Goal: Task Accomplishment & Management: Use online tool/utility

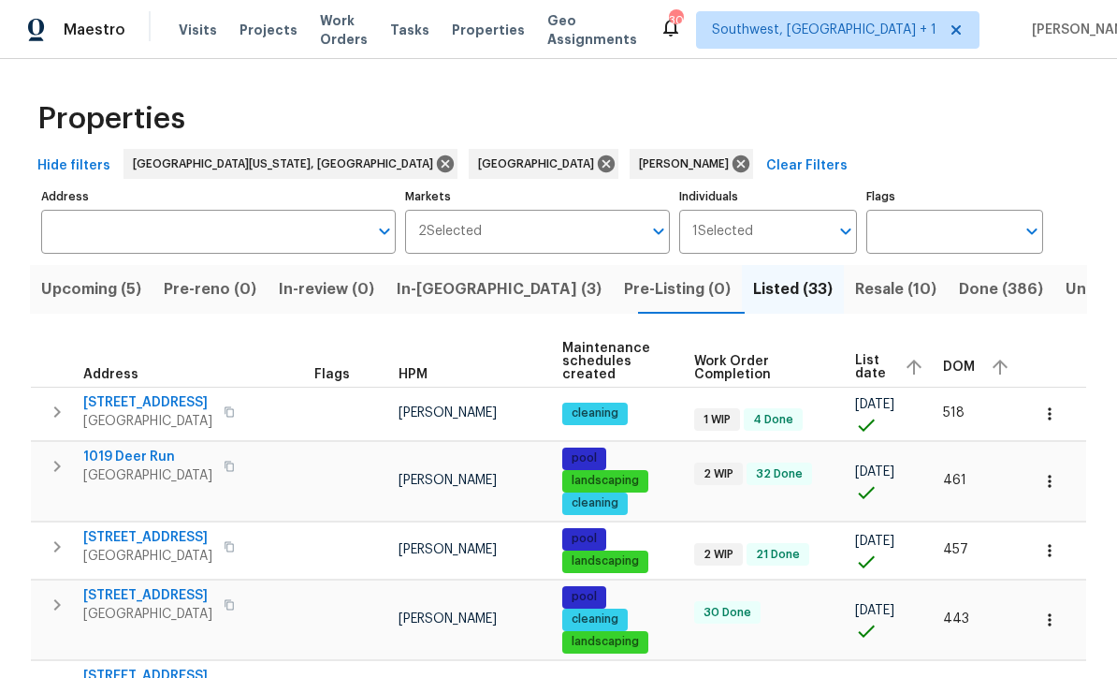
scroll to position [932, 0]
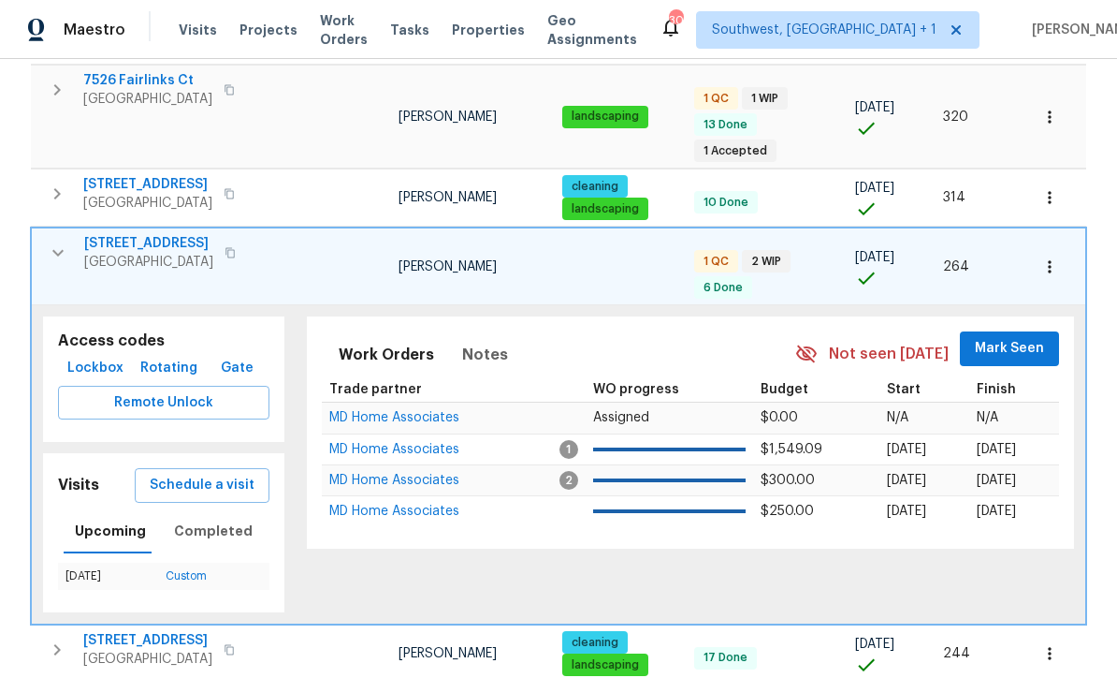
click at [43, 234] on button "button" at bounding box center [57, 252] width 37 height 37
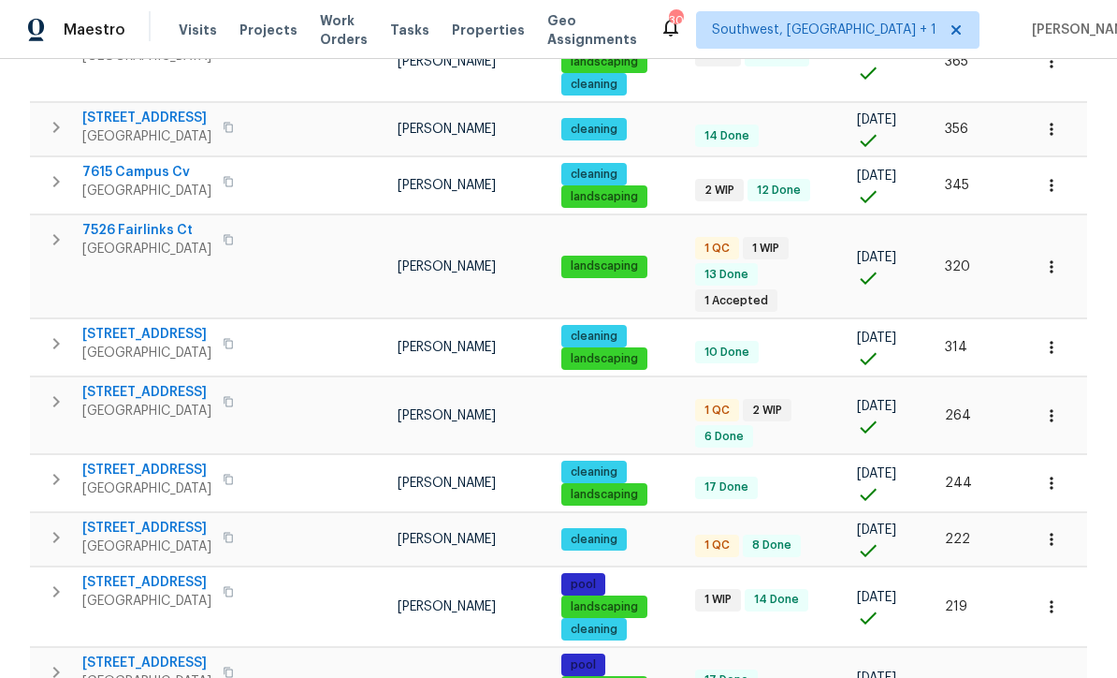
scroll to position [786, 0]
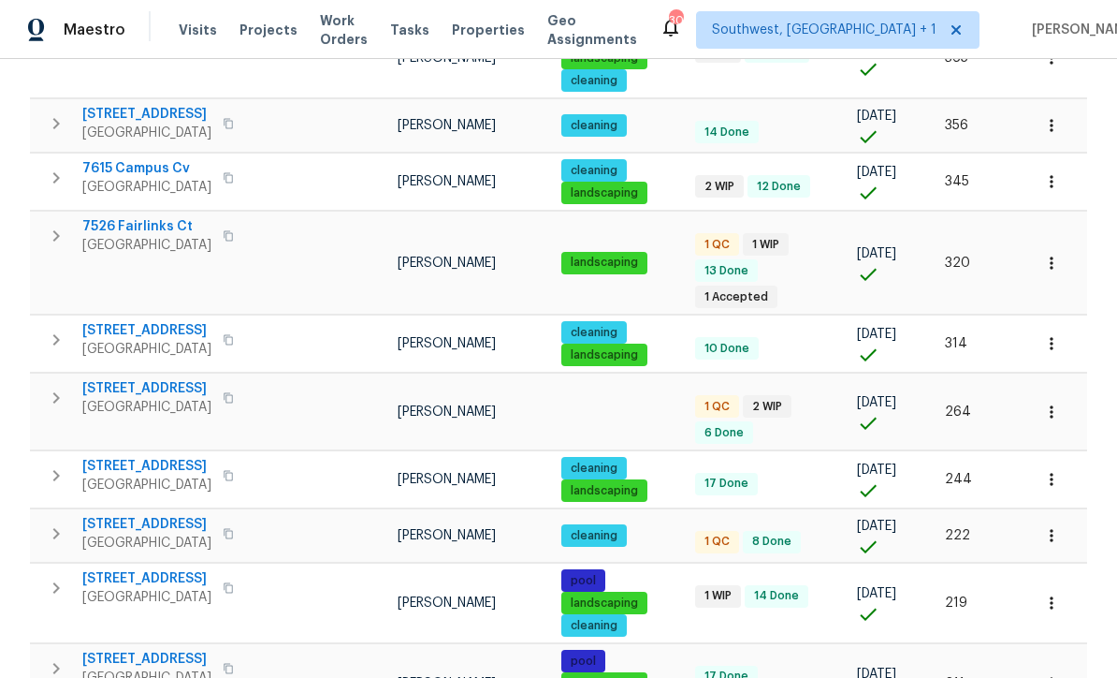
click at [978, 373] on td "264" at bounding box center [981, 411] width 86 height 77
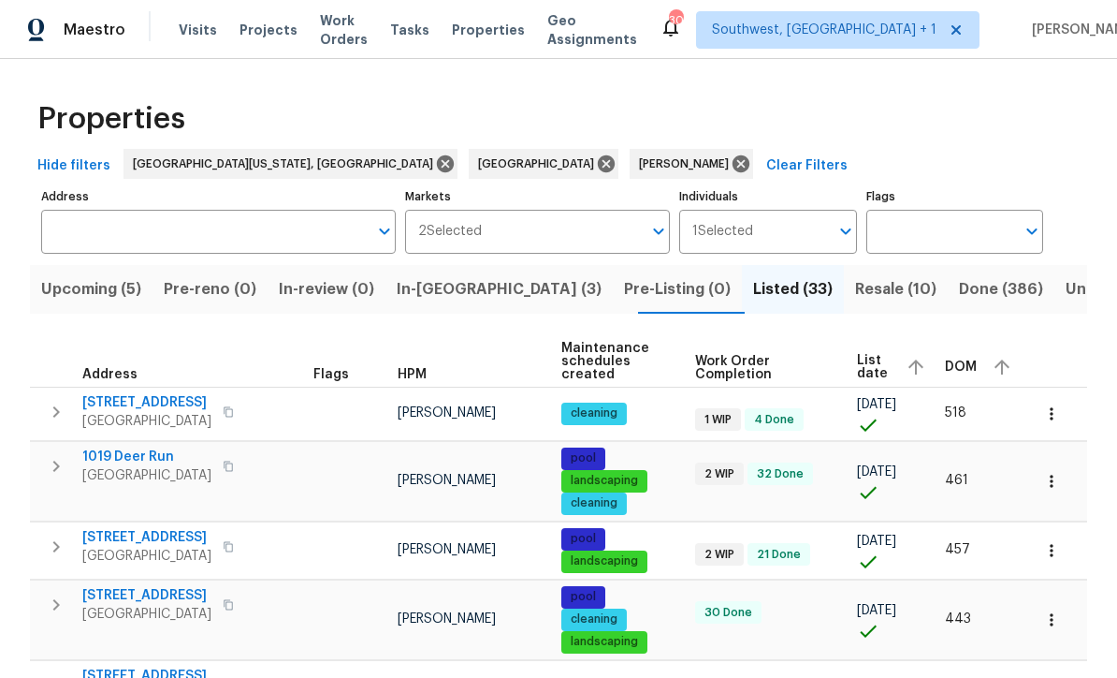
scroll to position [0, 0]
click at [855, 292] on span "Resale (10)" at bounding box center [895, 289] width 81 height 26
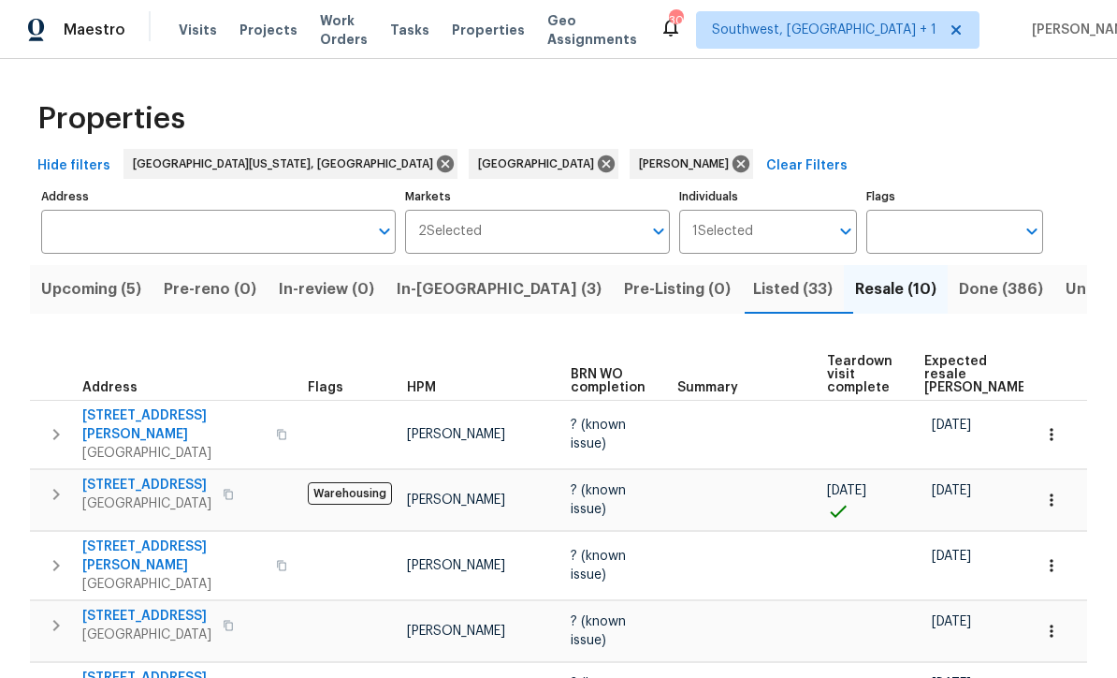
click at [753, 291] on span "Listed (33)" at bounding box center [793, 289] width 80 height 26
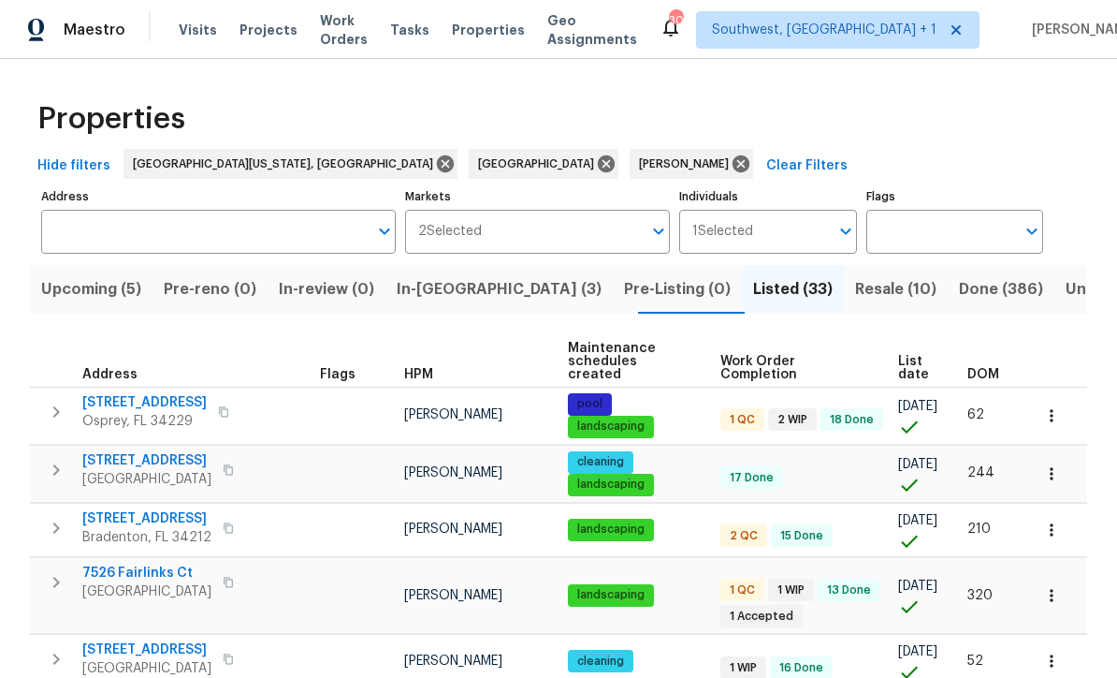
click at [910, 357] on span "List date" at bounding box center [916, 368] width 37 height 26
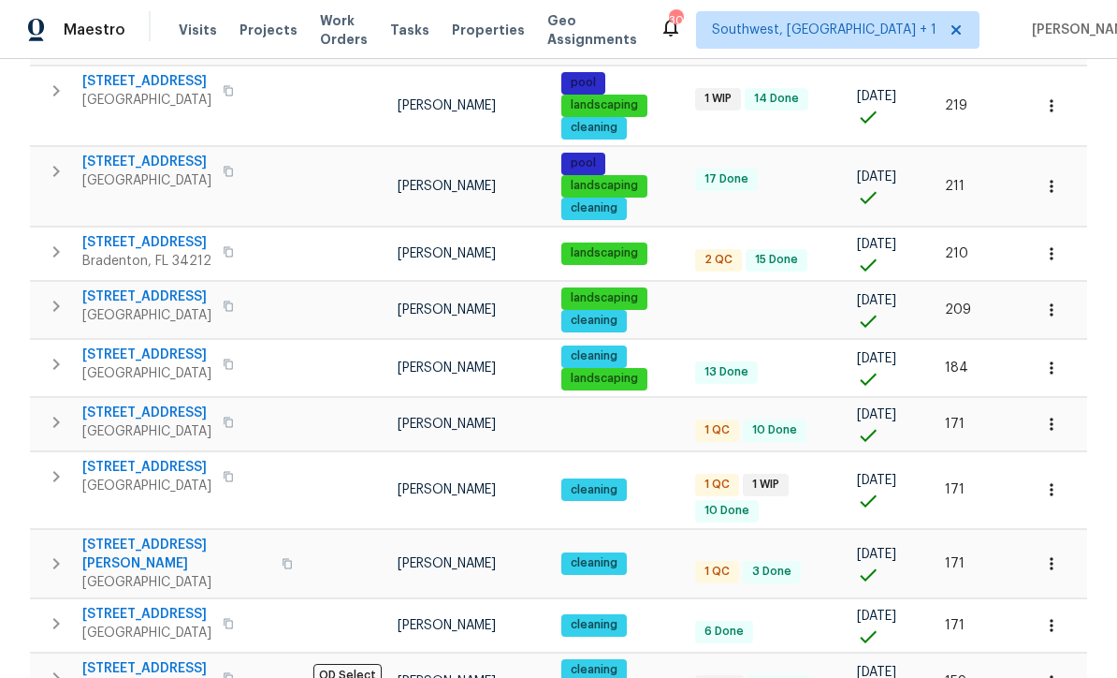
scroll to position [1298, 0]
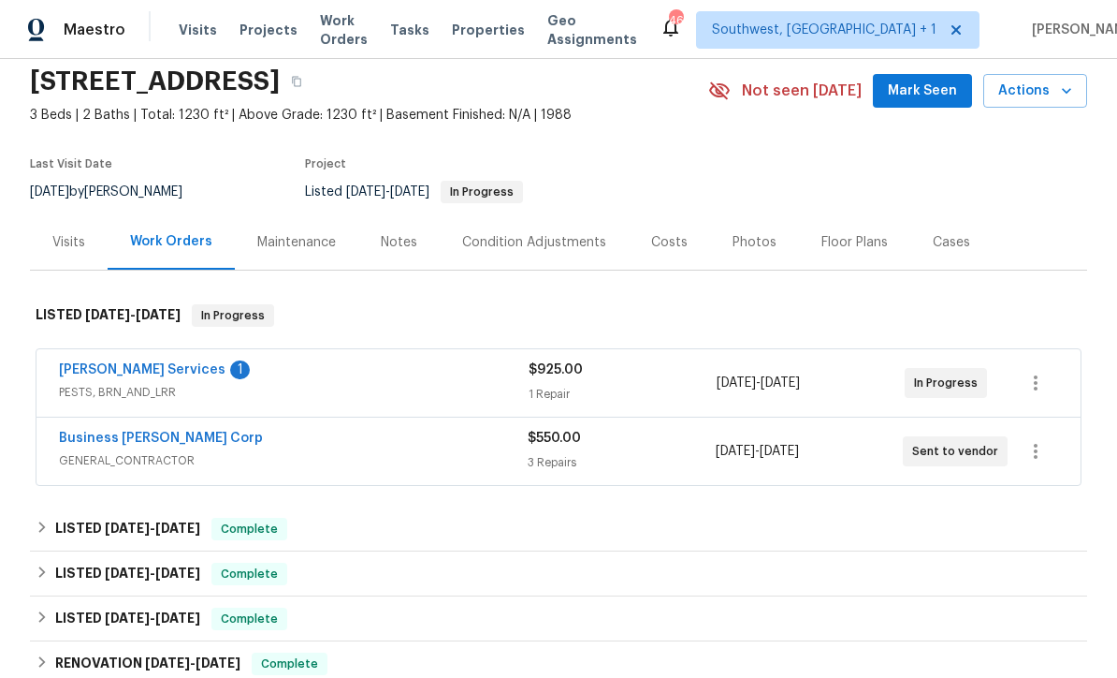
scroll to position [141, 0]
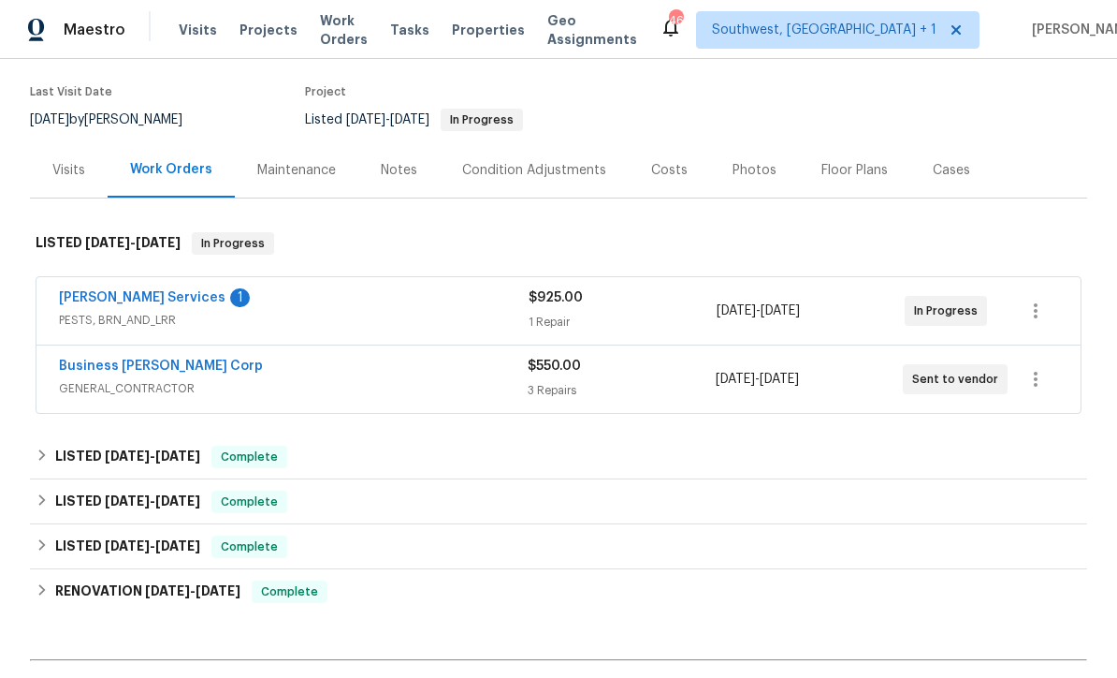
click at [97, 302] on link "Massey Services" at bounding box center [142, 297] width 167 height 13
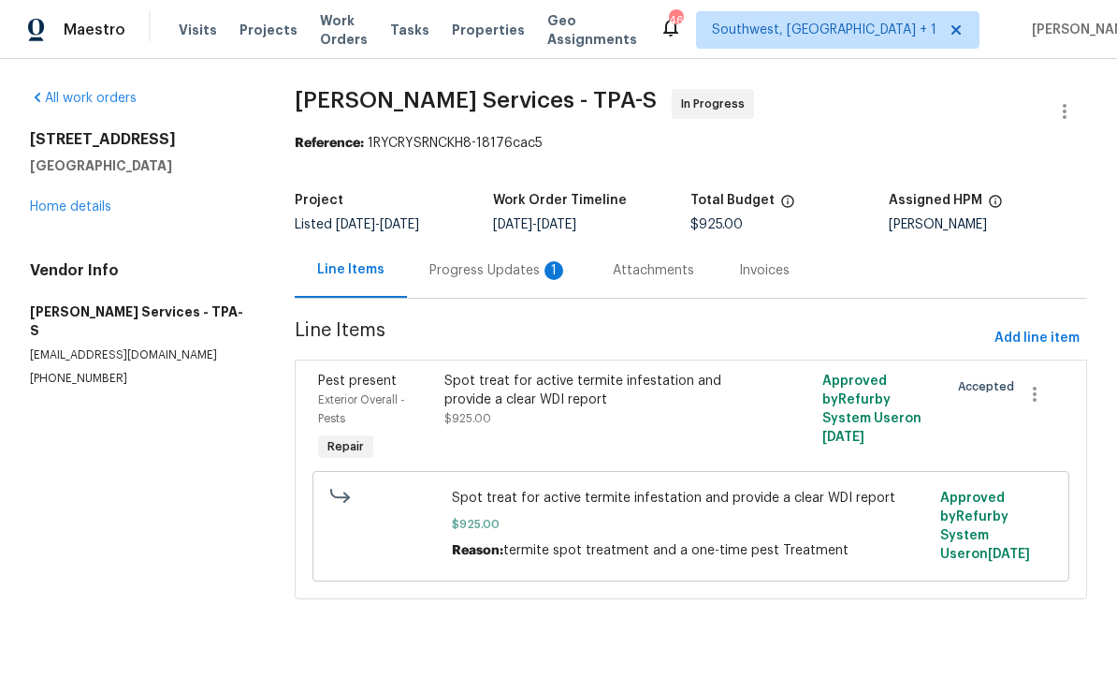
click at [512, 280] on div "Progress Updates 1" at bounding box center [499, 270] width 139 height 19
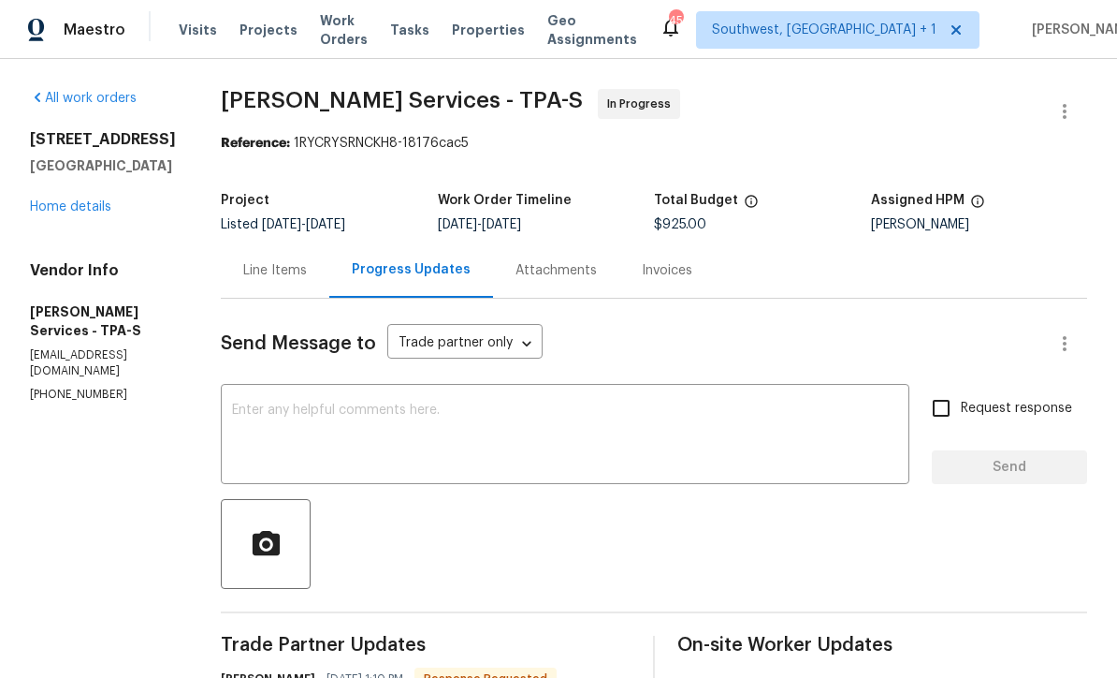
click at [47, 207] on link "Home details" at bounding box center [70, 206] width 81 height 13
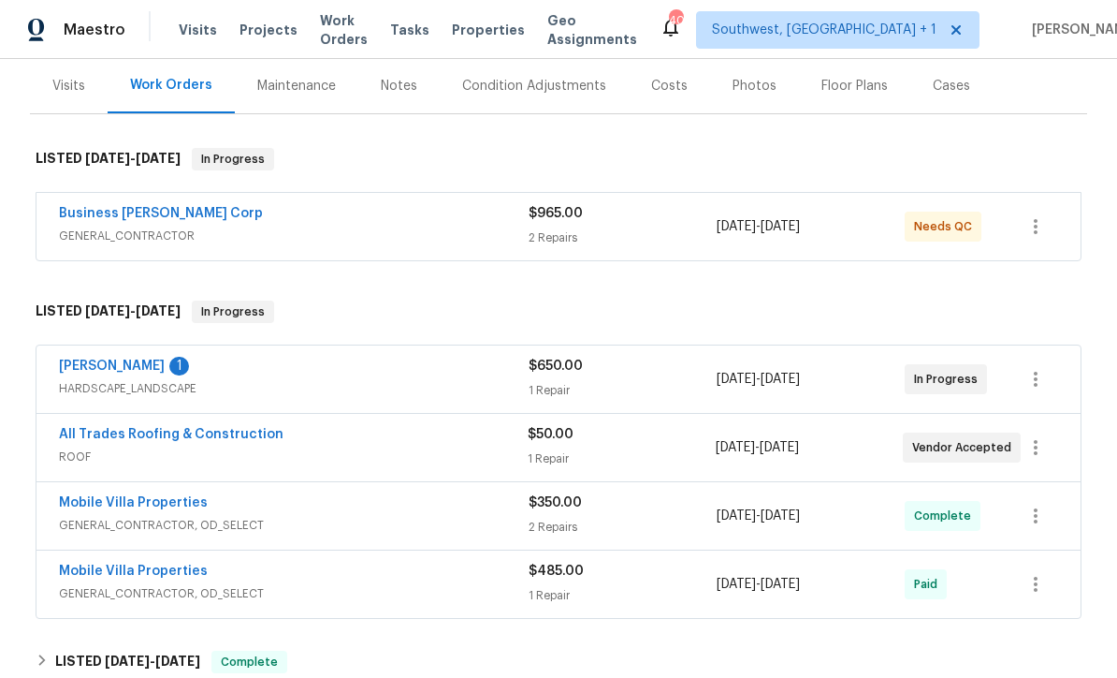
scroll to position [276, 0]
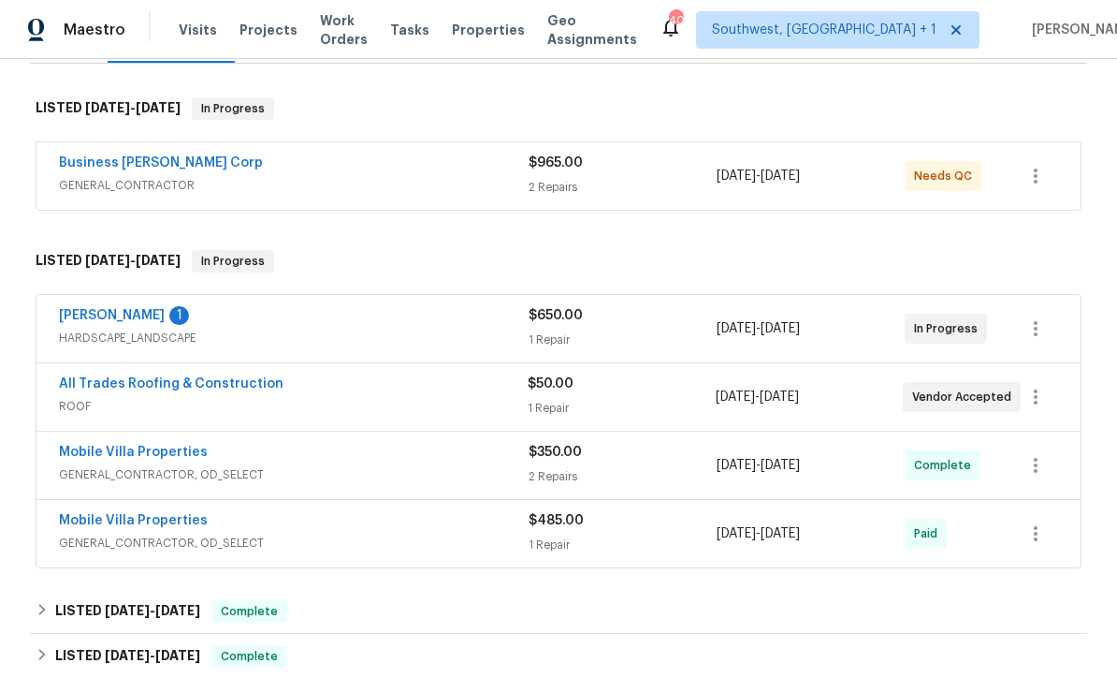
click at [91, 319] on link "Wendy Martin" at bounding box center [112, 315] width 106 height 13
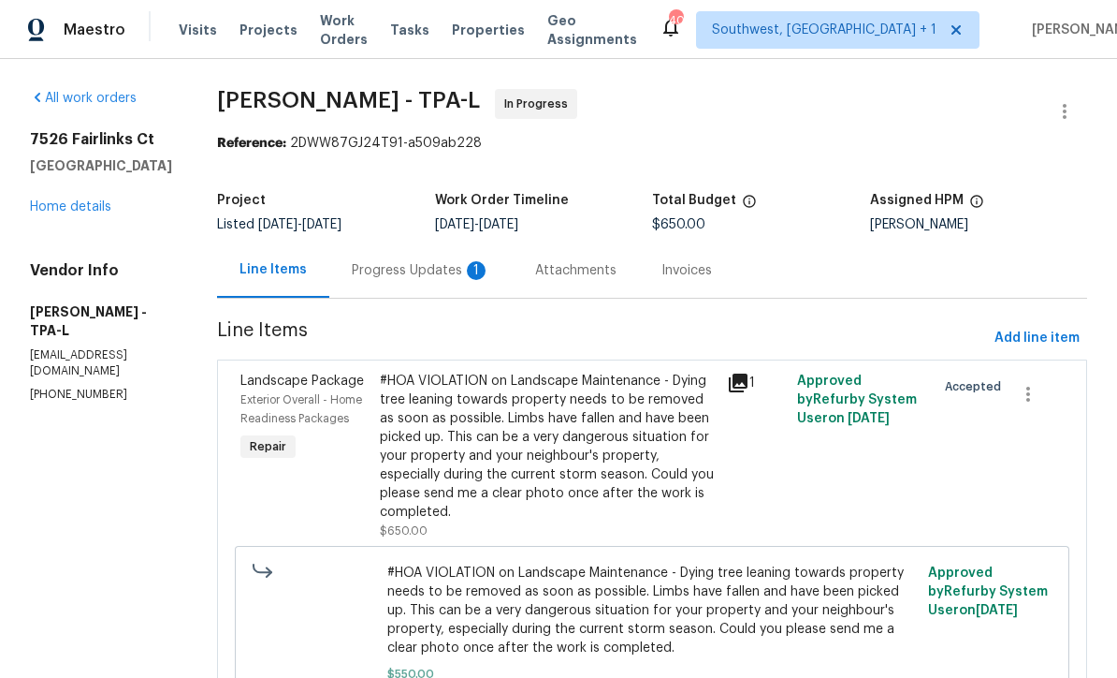
click at [457, 274] on div "Progress Updates 1" at bounding box center [421, 270] width 139 height 19
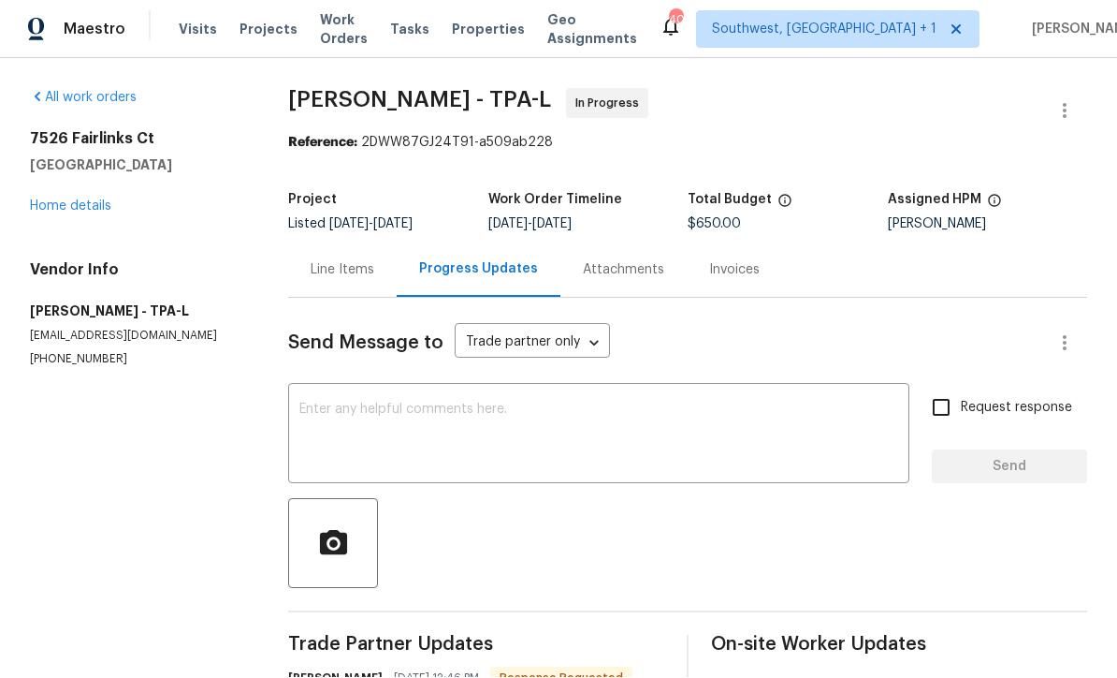
click at [55, 200] on link "Home details" at bounding box center [70, 206] width 81 height 13
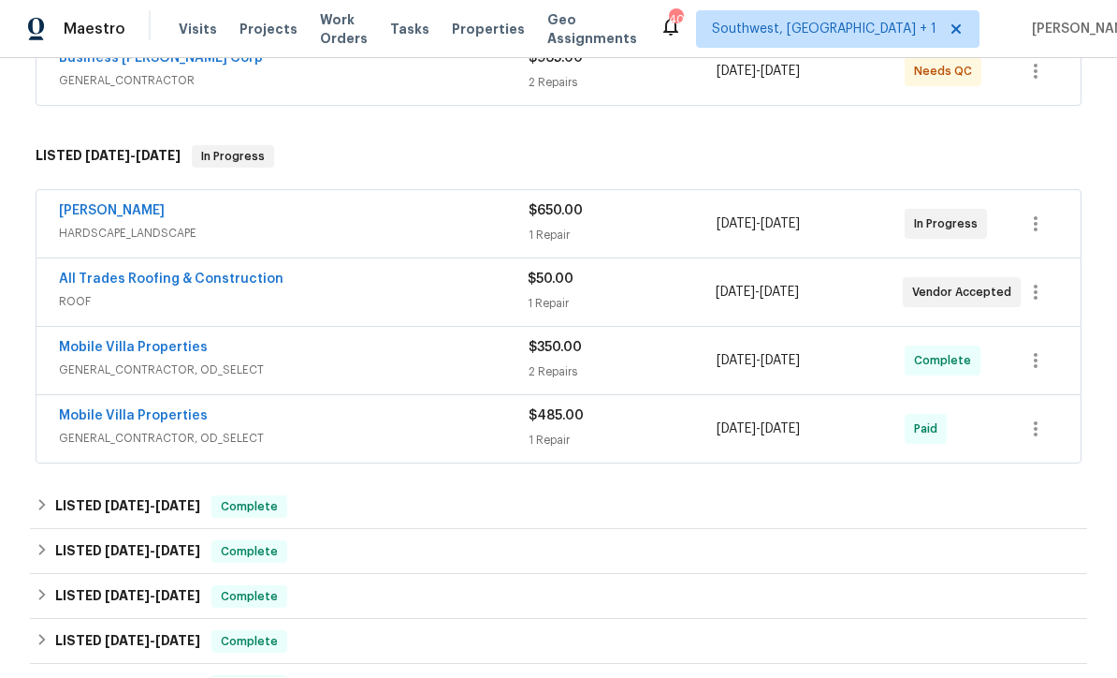
scroll to position [405, 0]
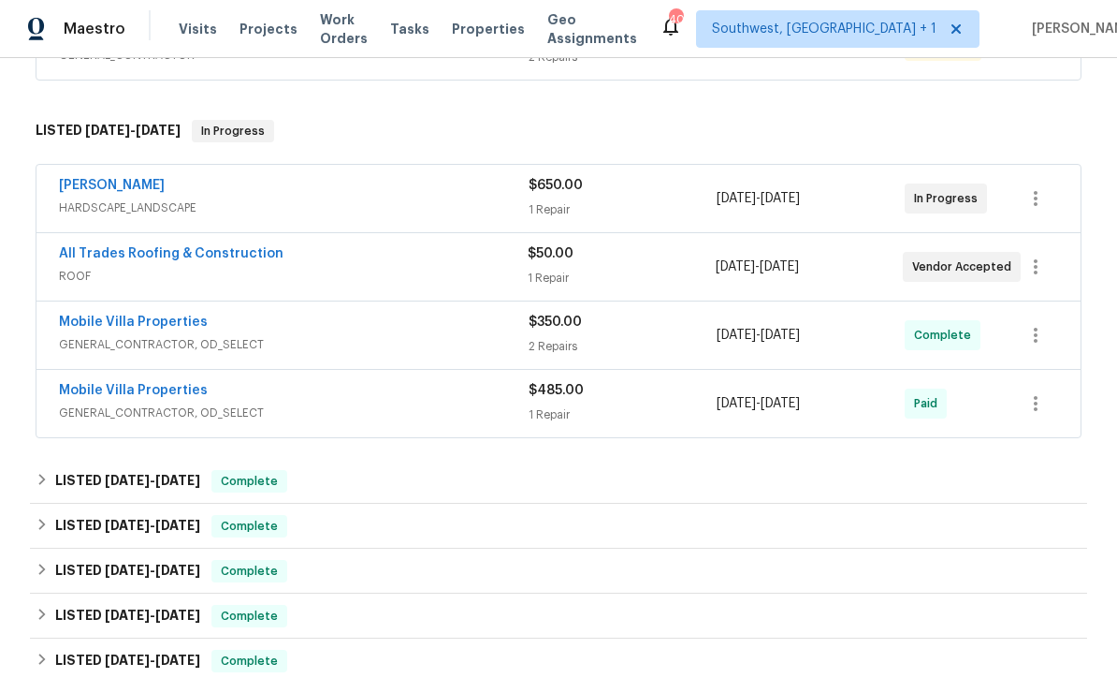
click at [92, 248] on link "All Trades Roofing & Construction" at bounding box center [171, 254] width 225 height 13
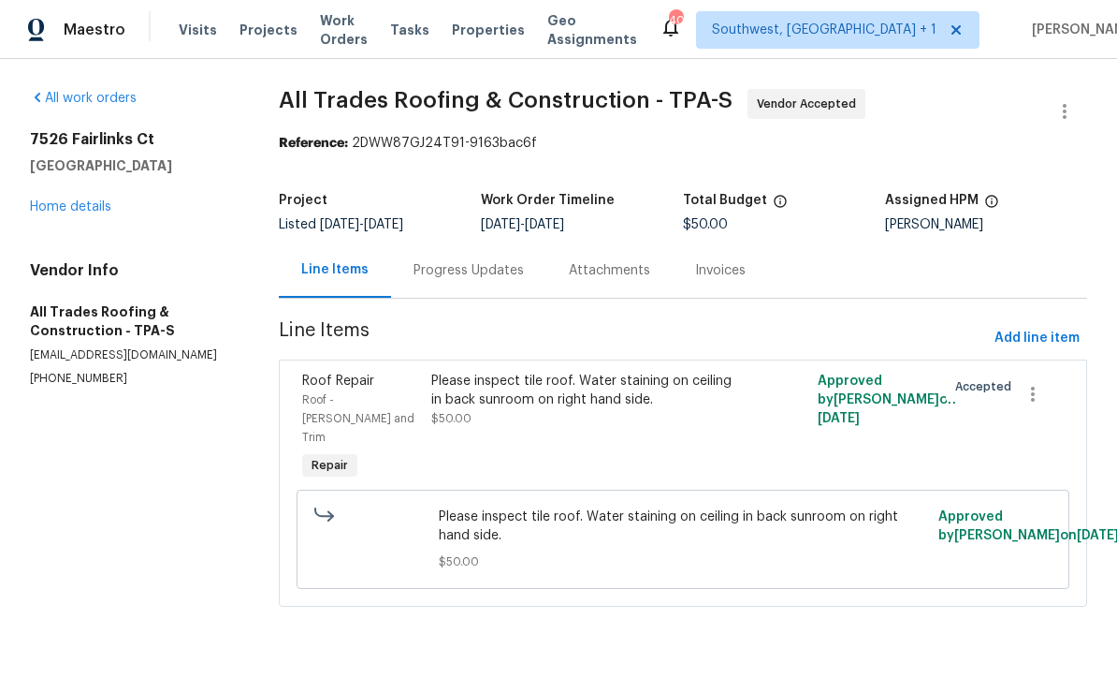
click at [615, 408] on div "Please inspect tile roof. Water staining on ceiling in back sunroom on right ha…" at bounding box center [586, 390] width 311 height 37
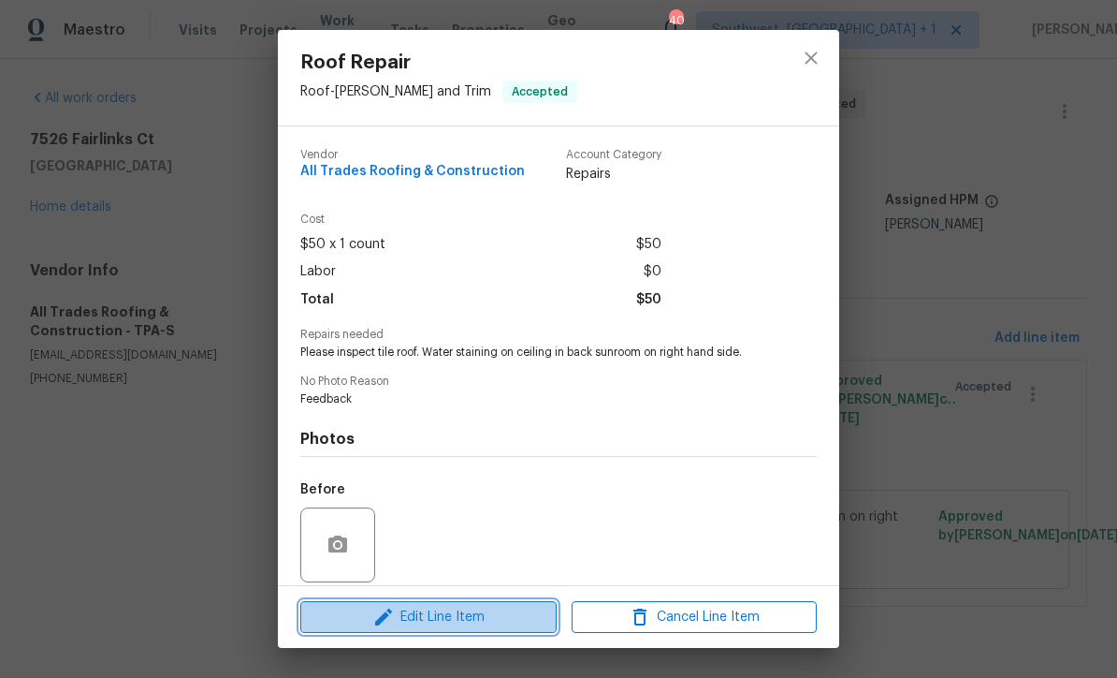
click at [517, 628] on button "Edit Line Item" at bounding box center [428, 617] width 256 height 33
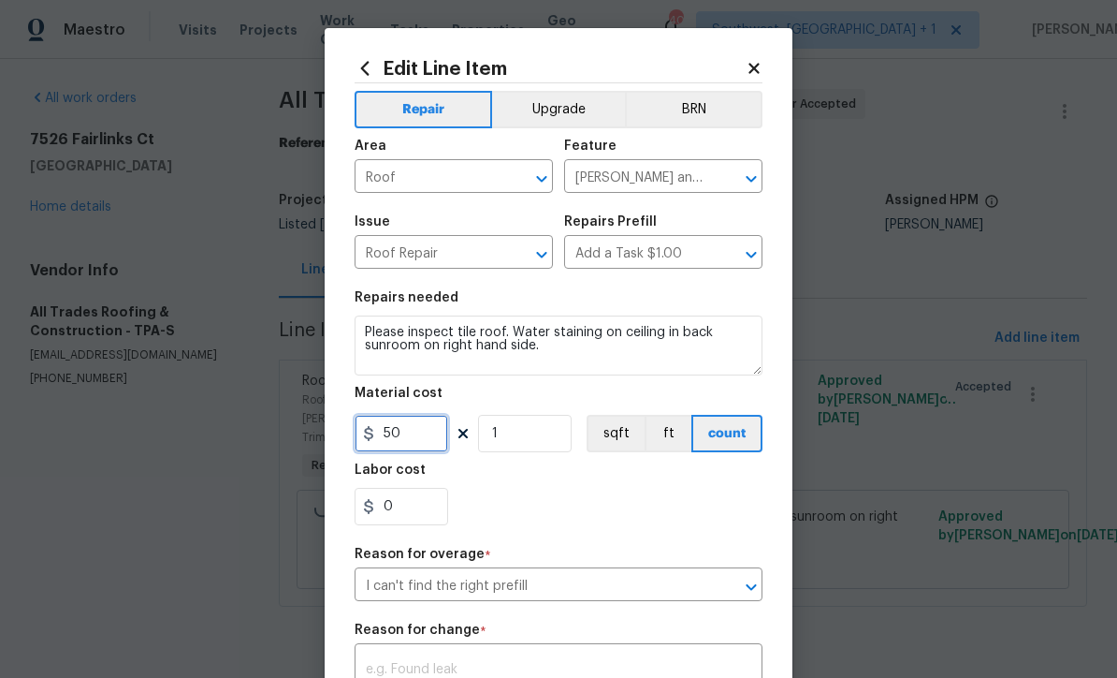
click at [442, 439] on input "50" at bounding box center [402, 433] width 94 height 37
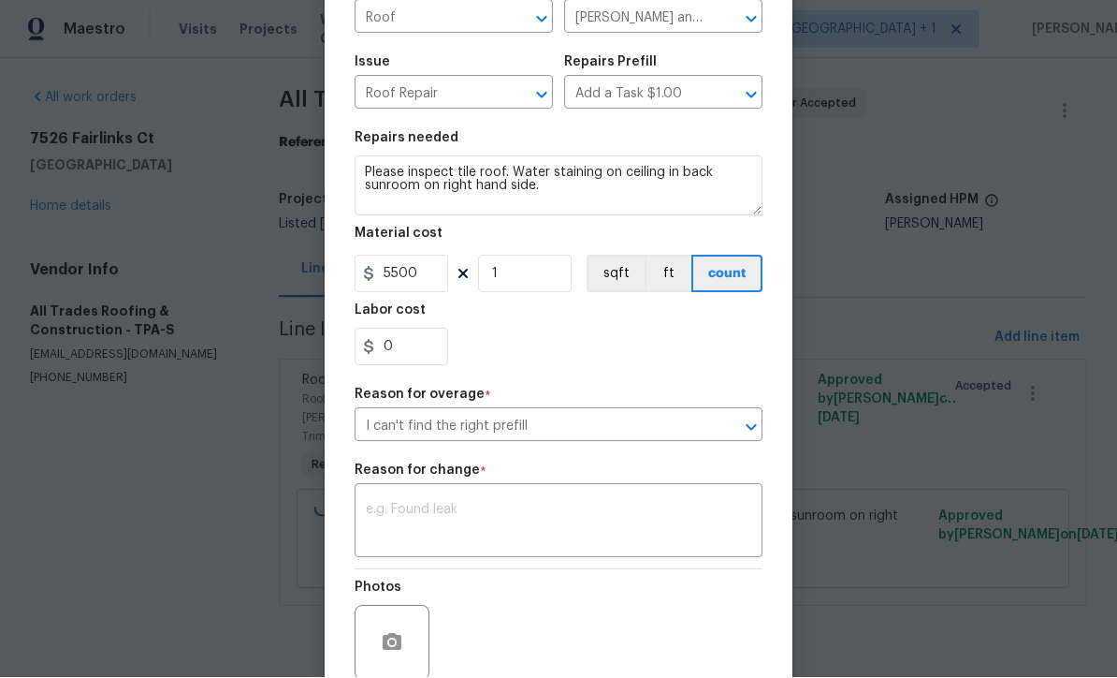
scroll to position [161, 0]
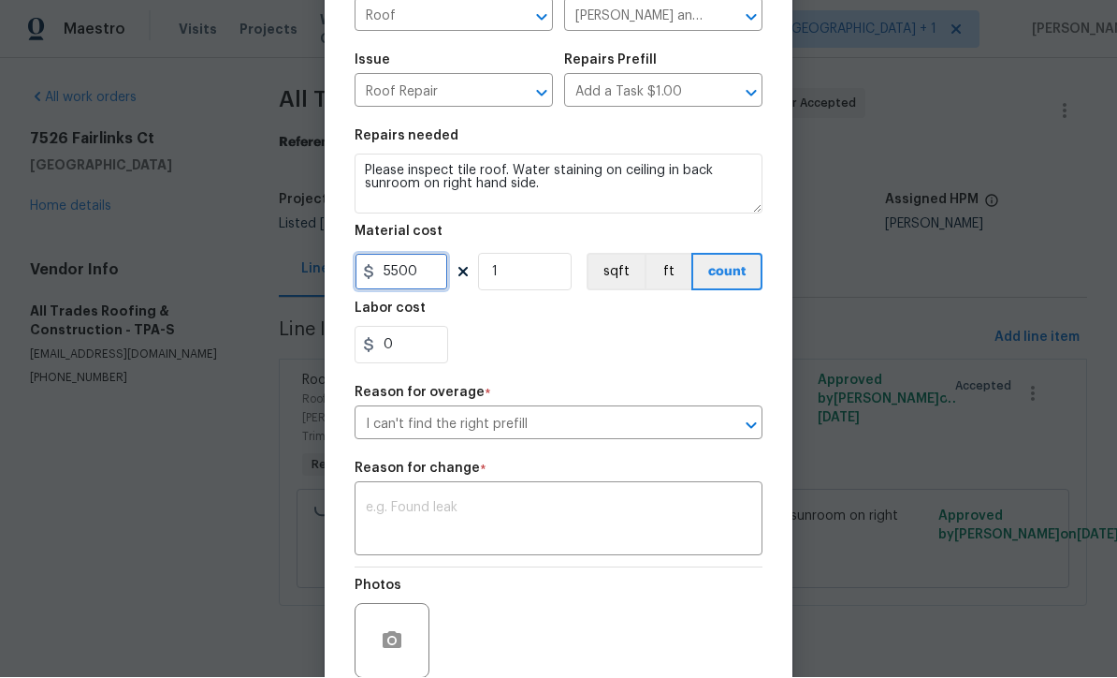
type input "5500"
click at [518, 511] on textarea at bounding box center [559, 521] width 386 height 39
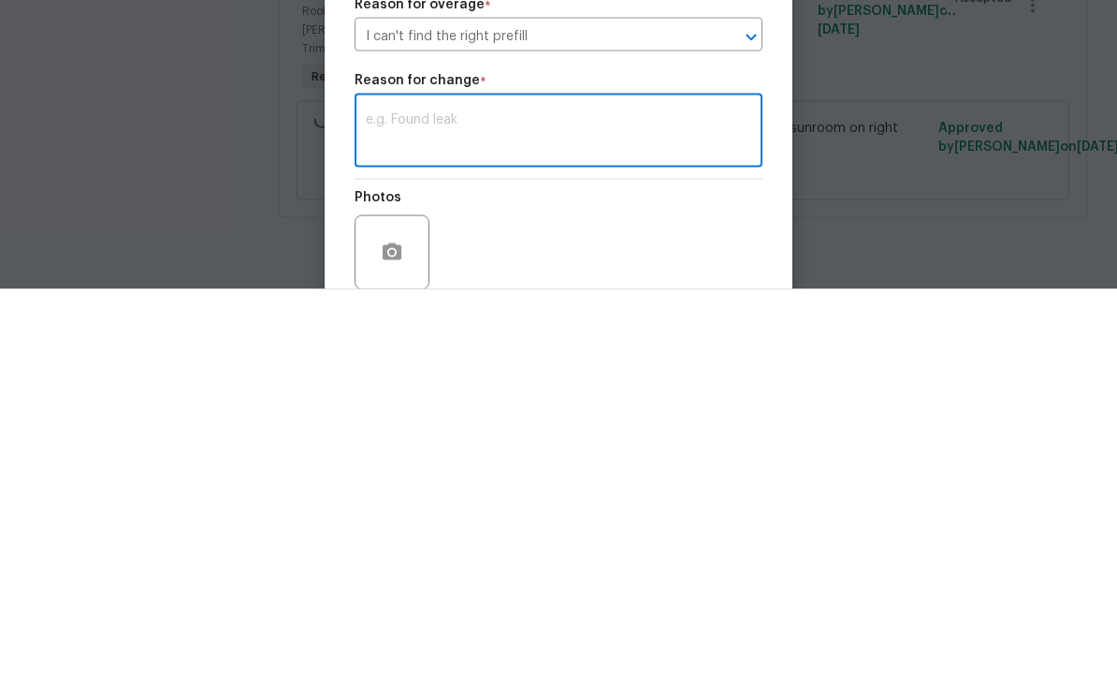
click at [378, 502] on textarea at bounding box center [559, 521] width 386 height 39
paste textarea "The flashing has failed, the tiles will need to be removed and set aside, will …"
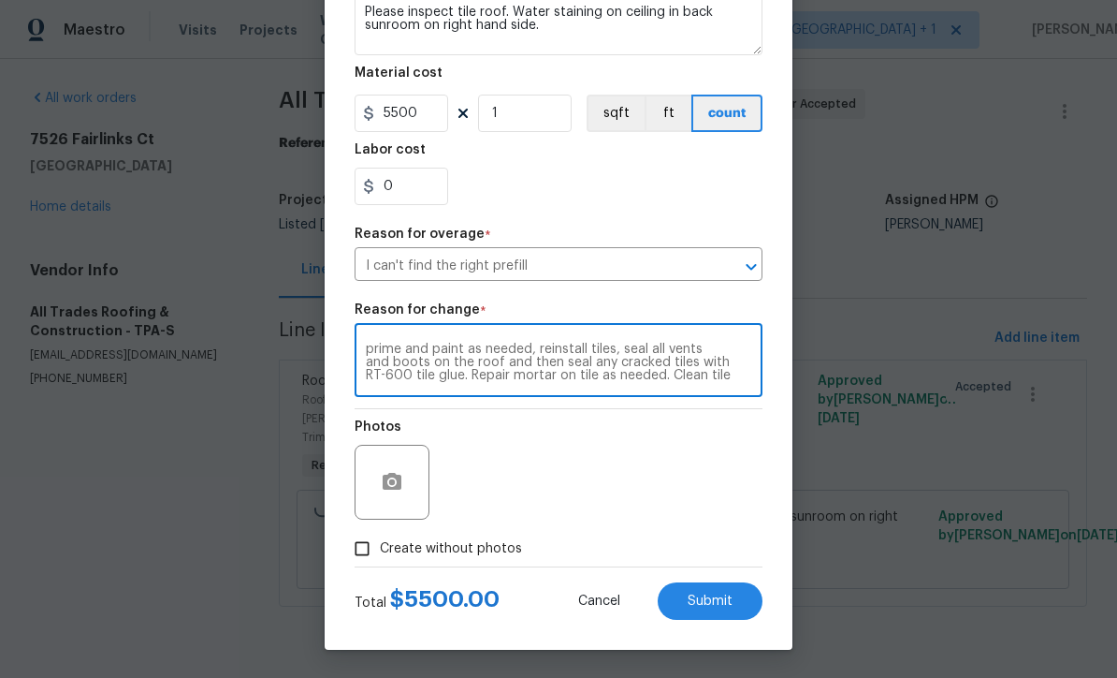
scroll to position [326, 0]
type textarea "The flashing has failed, the tiles will need to be removed and set aside, will …"
click at [730, 608] on button "Submit" at bounding box center [710, 600] width 105 height 37
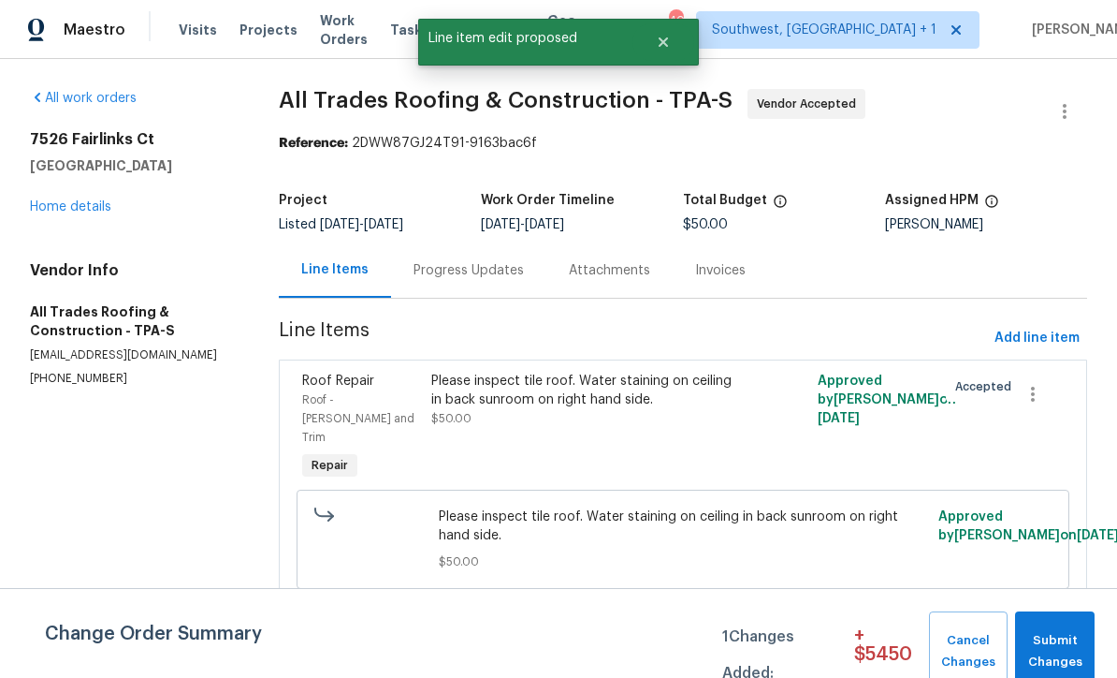
scroll to position [0, 0]
click at [1064, 646] on span "Submit Changes" at bounding box center [1055, 651] width 61 height 43
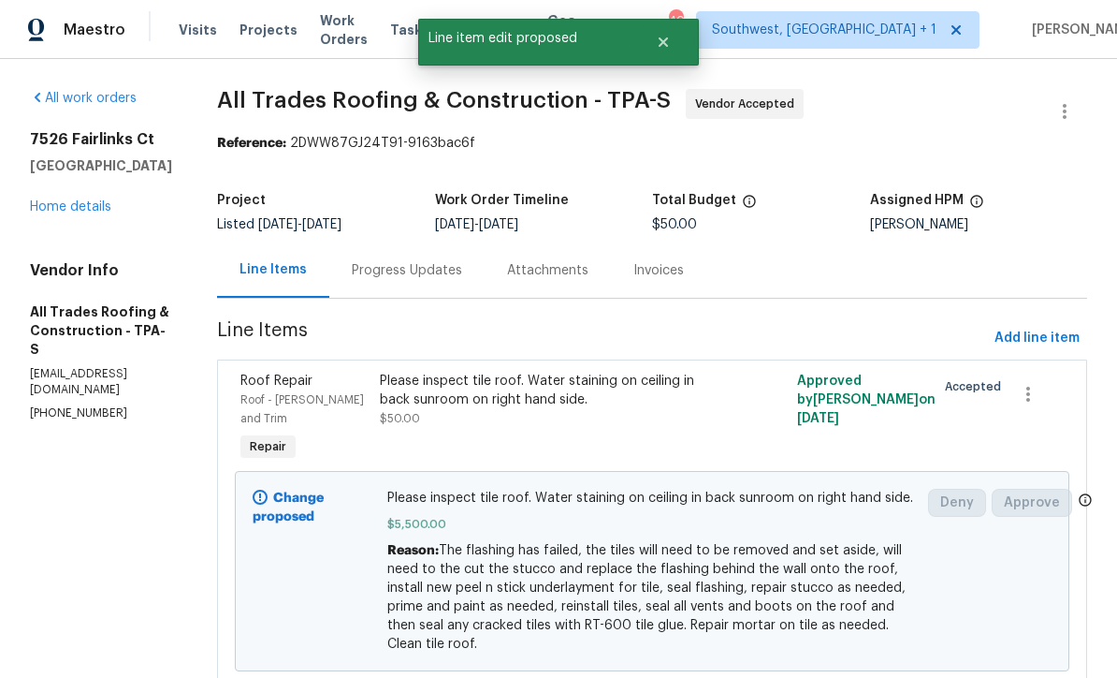
click at [52, 208] on link "Home details" at bounding box center [70, 206] width 81 height 13
